Goal: Complete application form: Complete application form

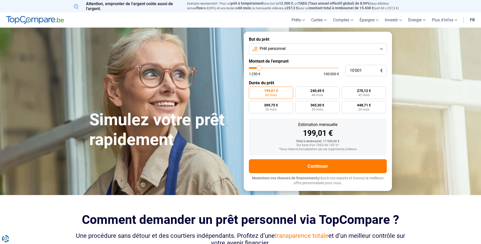
click at [385, 47] on button "Prêt personnel" at bounding box center [318, 48] width 138 height 11
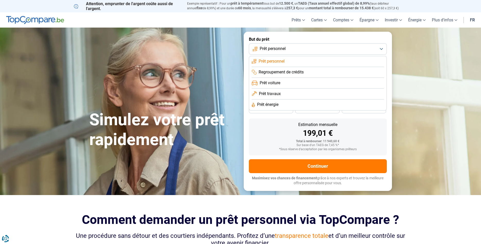
click at [273, 60] on span "Prêt personnel" at bounding box center [272, 61] width 26 height 6
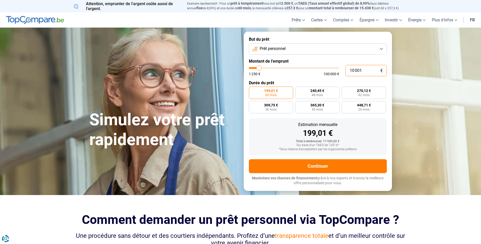
drag, startPoint x: 365, startPoint y: 69, endPoint x: 346, endPoint y: 70, distance: 19.3
click at [346, 71] on input "10 001" at bounding box center [366, 70] width 41 height 11
type input "1"
type input "1250"
type input "15"
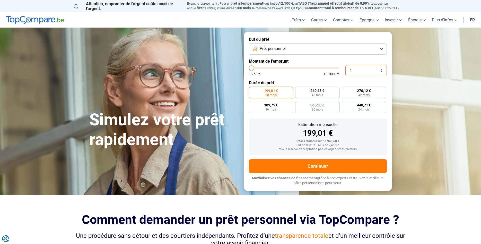
type input "1250"
type input "150"
type input "1250"
type input "1 500"
type input "1500"
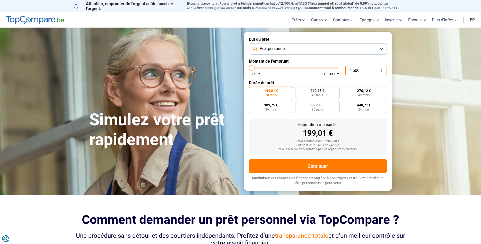
type input "15 000"
type input "15000"
drag, startPoint x: 364, startPoint y: 69, endPoint x: 342, endPoint y: 69, distance: 21.4
click at [346, 69] on input "15 000" at bounding box center [366, 70] width 41 height 11
type input "1"
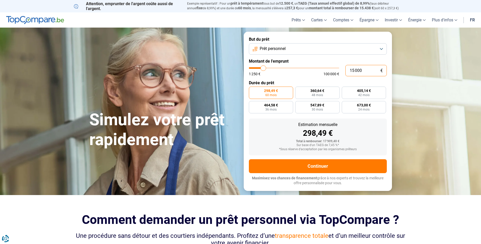
type input "1250"
type input "12"
type input "1250"
type input "120"
type input "1250"
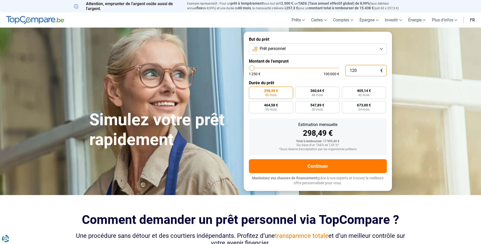
type input "1 200"
type input "1250"
type input "12 000"
type input "12000"
click at [272, 92] on span "238,79 €" at bounding box center [271, 91] width 14 height 4
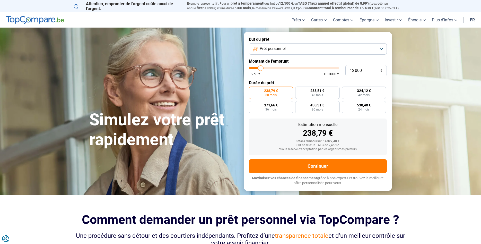
click at [252, 90] on input "238,79 € 60 mois" at bounding box center [250, 88] width 3 height 3
type input "10 750"
type input "10750"
type input "10 500"
type input "10500"
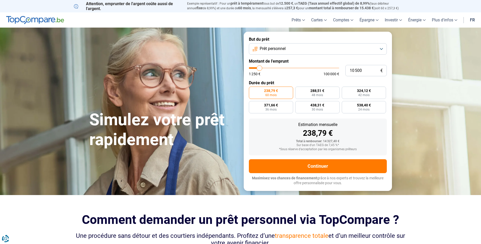
type input "10 250"
type input "10250"
type input "10 000"
type input "10000"
type input "9 500"
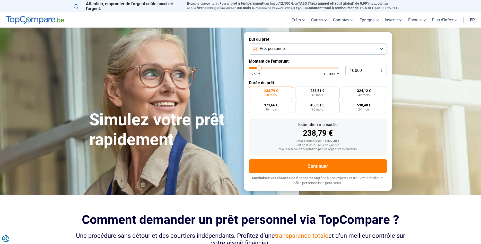
type input "9500"
type input "9 250"
type input "9250"
type input "9 000"
type input "9000"
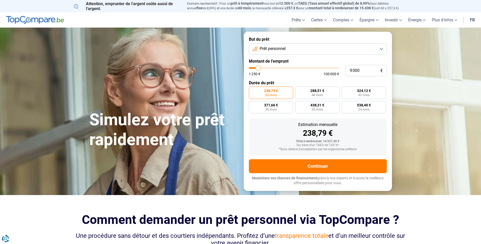
type input "8 750"
type input "8750"
type input "8 500"
type input "8500"
type input "8 000"
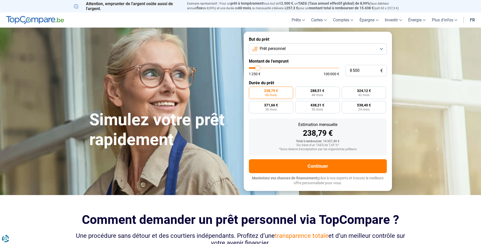
type input "8000"
type input "7 750"
type input "7750"
type input "7 500"
type input "7500"
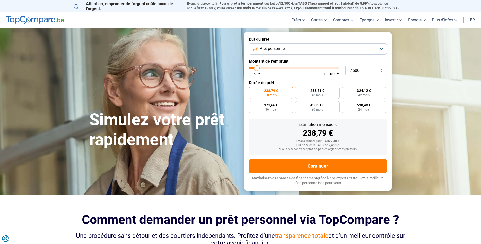
type input "7 250"
type input "7250"
type input "7 000"
type input "7000"
type input "6 500"
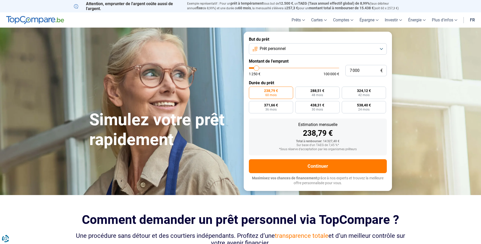
type input "6500"
type input "6 250"
type input "6250"
type input "6 000"
type input "6000"
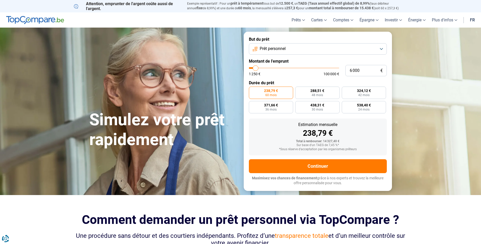
type input "5 750"
type input "5750"
type input "6 250"
type input "6250"
type input "6 500"
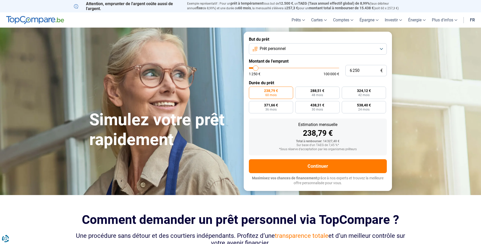
type input "6500"
type input "7 000"
type input "7000"
type input "7 250"
type input "7250"
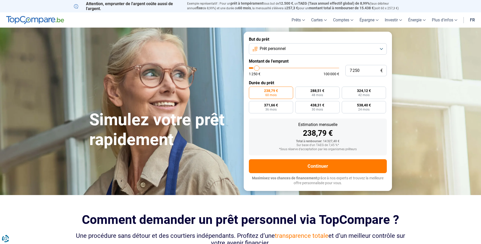
type input "7 500"
type input "7500"
type input "7 750"
type input "7750"
type input "8 000"
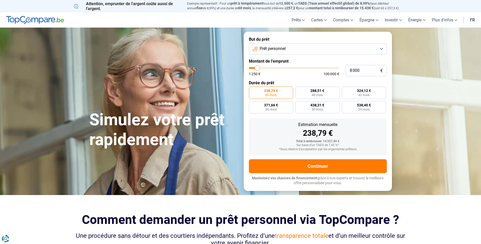
drag, startPoint x: 260, startPoint y: 68, endPoint x: 258, endPoint y: 70, distance: 3.5
type input "8000"
click at [258, 69] on input "range" at bounding box center [294, 68] width 90 height 2
radio input "true"
drag, startPoint x: 364, startPoint y: 70, endPoint x: 331, endPoint y: 72, distance: 32.7
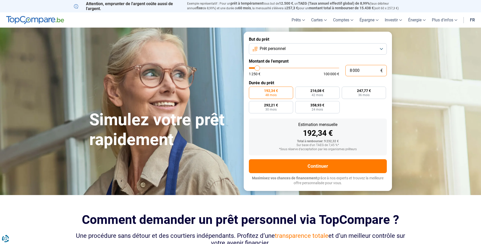
click at [346, 72] on input "8 000" at bounding box center [366, 70] width 41 height 11
type input "1"
type input "1250"
type input "12"
type input "1250"
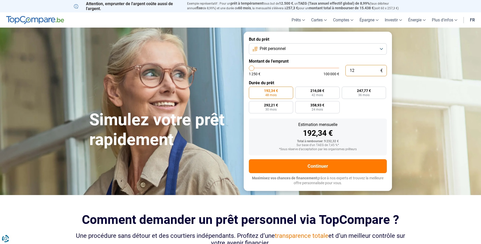
type input "125"
type input "1250"
type input "12 500"
type input "12500"
radio input "false"
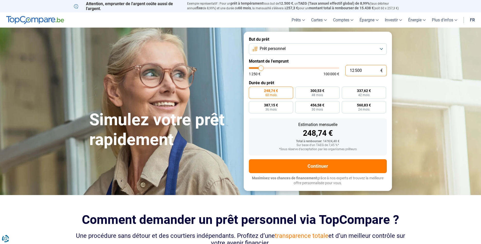
drag, startPoint x: 366, startPoint y: 70, endPoint x: 356, endPoint y: 70, distance: 10.3
click at [356, 70] on input "12 500" at bounding box center [366, 70] width 41 height 11
type input "120"
type input "1250"
type input "1 200"
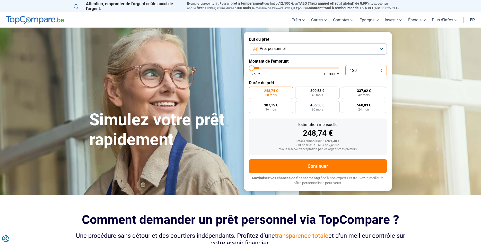
type input "1250"
type input "12 000"
type input "12000"
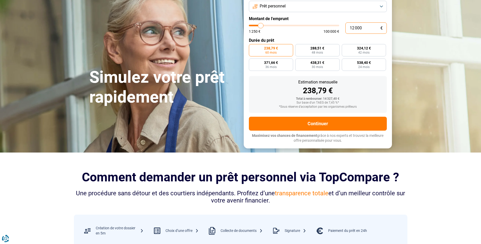
scroll to position [53, 0]
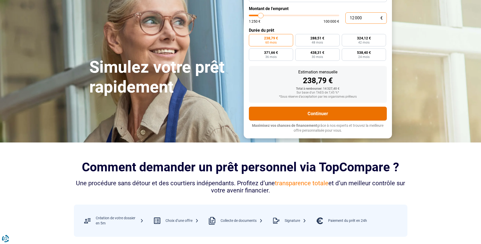
type input "12 000"
click at [318, 113] on button "Continuer" at bounding box center [318, 114] width 138 height 14
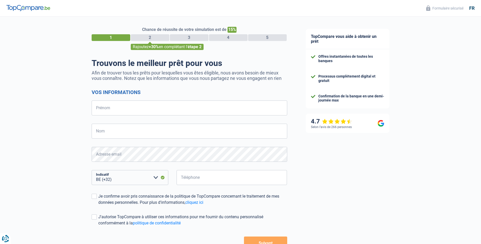
select select "32"
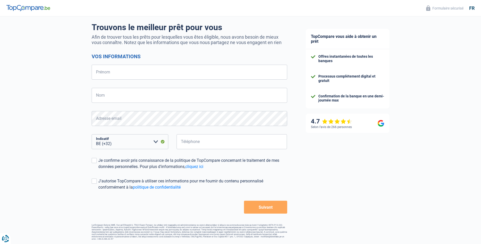
scroll to position [24, 0]
